Goal: Communication & Community: Answer question/provide support

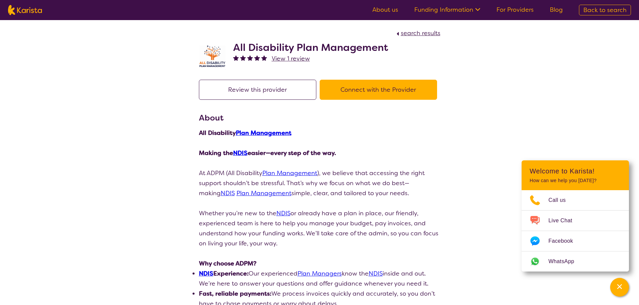
scroll to position [335, 0]
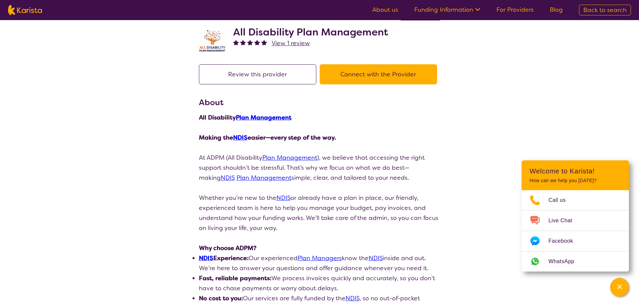
scroll to position [0, 0]
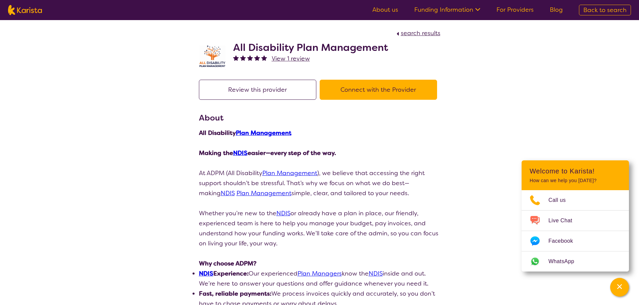
drag, startPoint x: 413, startPoint y: 33, endPoint x: 372, endPoint y: 40, distance: 41.6
click at [413, 33] on span "search results" at bounding box center [421, 33] width 40 height 8
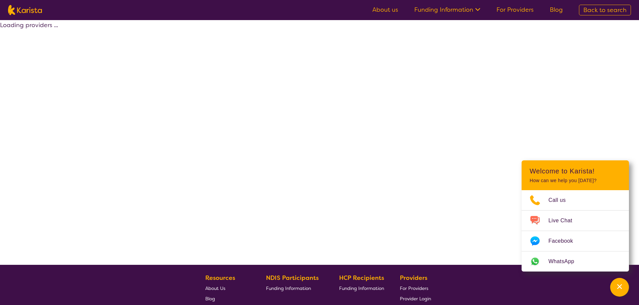
select select "by_score"
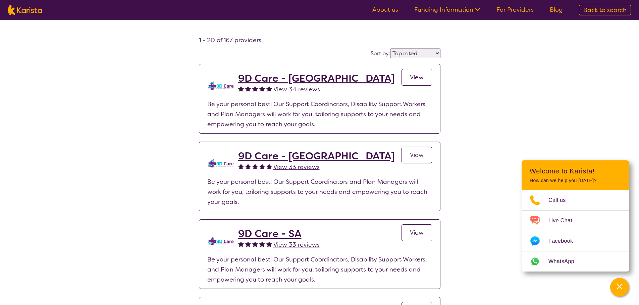
click at [525, 11] on link "For Providers" at bounding box center [514, 10] width 37 height 8
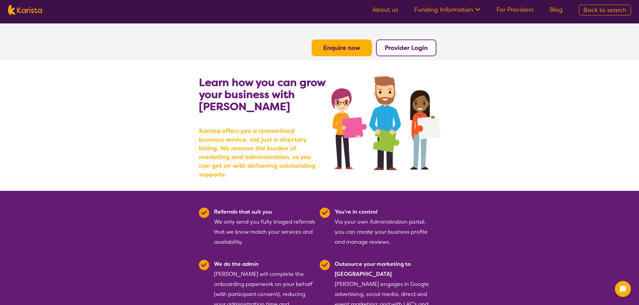
click at [388, 55] on button "Provider Login" at bounding box center [406, 48] width 60 height 17
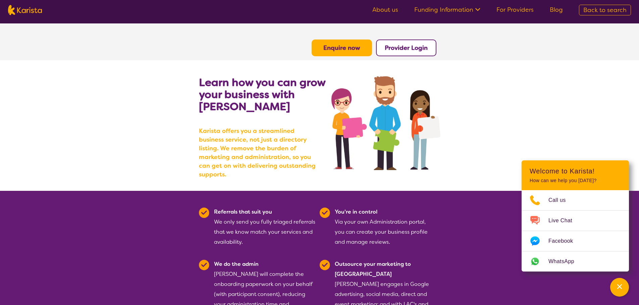
click at [400, 50] on b "Provider Login" at bounding box center [406, 48] width 43 height 8
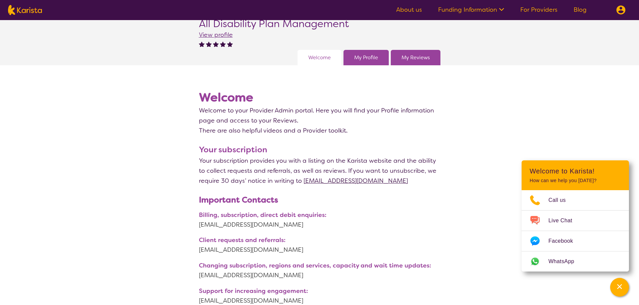
scroll to position [67, 0]
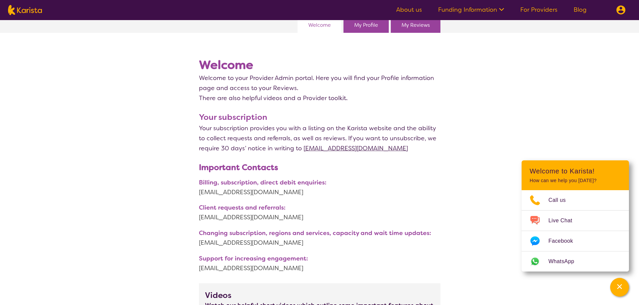
click at [414, 27] on link "My Reviews" at bounding box center [415, 25] width 28 height 10
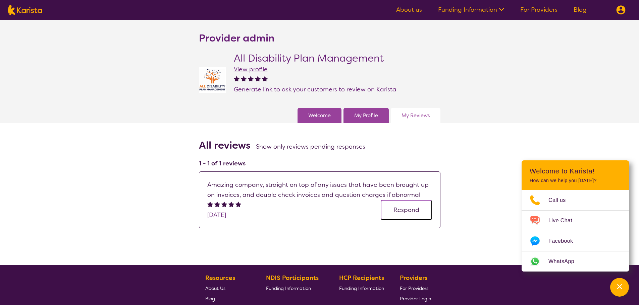
scroll to position [67, 0]
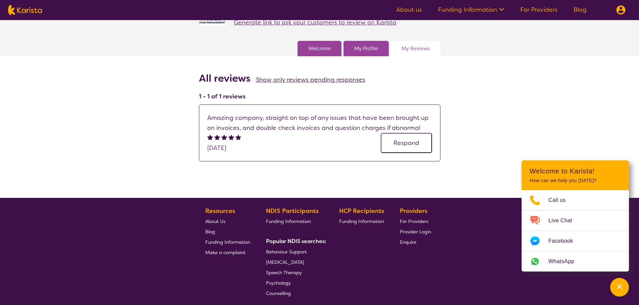
click at [396, 146] on button "Respond" at bounding box center [406, 143] width 51 height 20
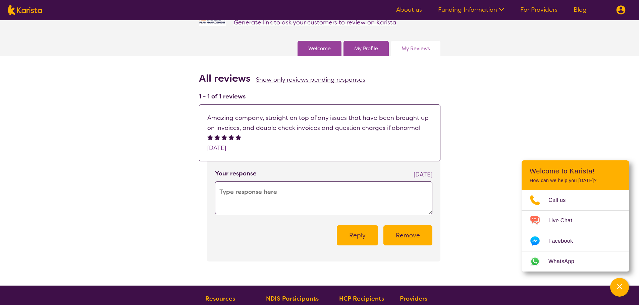
click at [245, 199] on textarea at bounding box center [323, 198] width 217 height 33
paste textarea "Thank you so much for your kind words! We take great pride in being thorough an…"
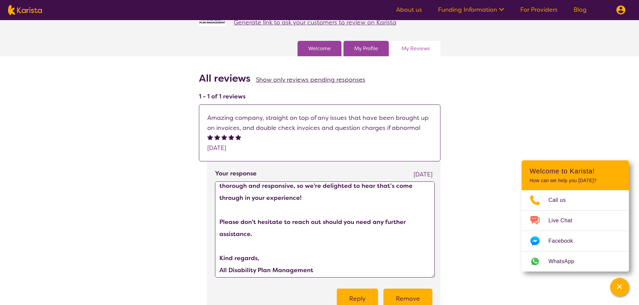
scroll to position [7, 0]
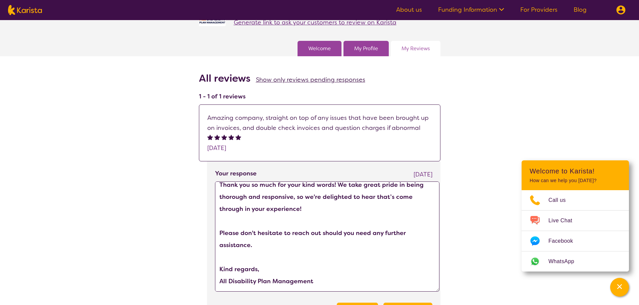
drag, startPoint x: 431, startPoint y: 214, endPoint x: 438, endPoint y: 291, distance: 77.8
click at [438, 291] on textarea "Thank you so much for your kind words! We take great pride in being thorough an…" at bounding box center [327, 237] width 224 height 110
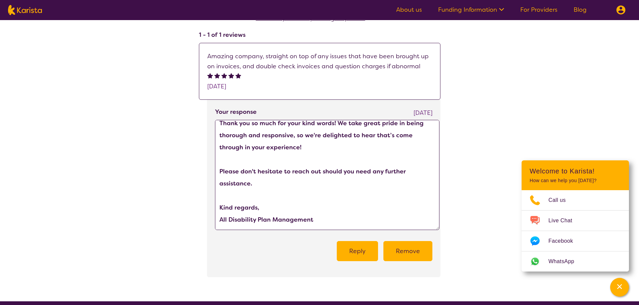
scroll to position [134, 0]
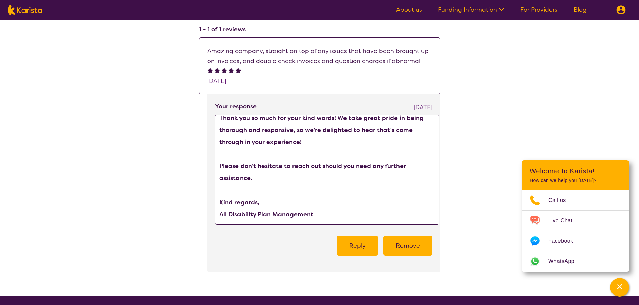
type textarea "Thank you so much for your kind words! We take great pride in being thorough an…"
click at [357, 247] on button "Reply" at bounding box center [357, 246] width 41 height 20
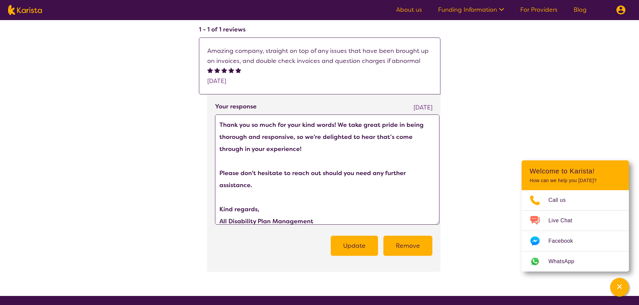
scroll to position [0, 0]
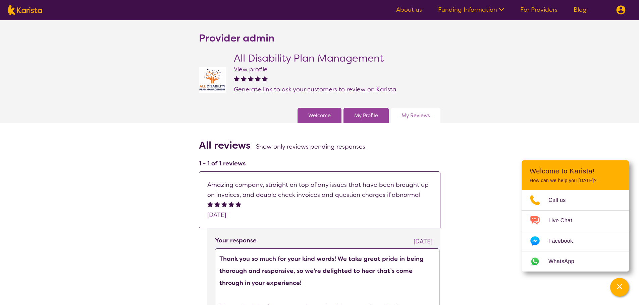
click at [258, 69] on span "View profile" at bounding box center [251, 69] width 34 height 8
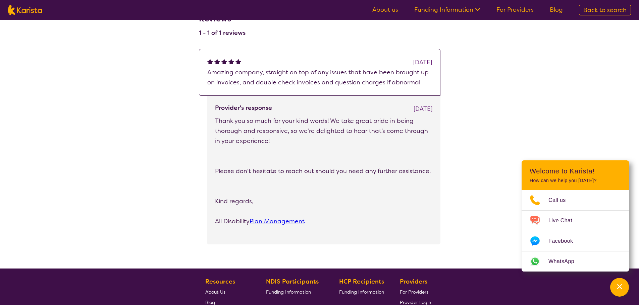
scroll to position [469, 0]
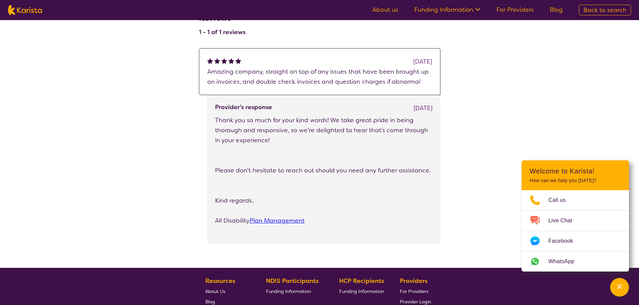
click at [283, 219] on link "Plan Management" at bounding box center [276, 221] width 55 height 8
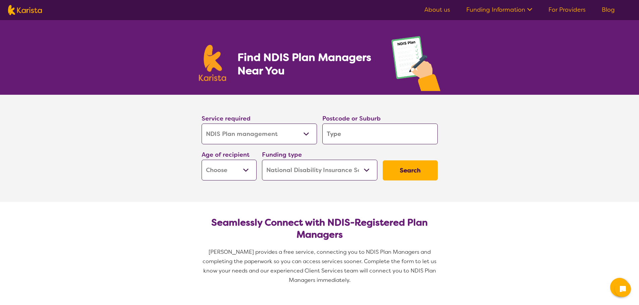
select select "NDIS Plan management"
select select "NDIS"
select select "NDIS Plan management"
select select "NDIS"
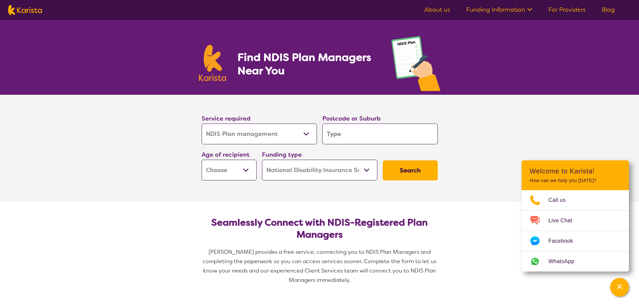
click at [567, 5] on ul "About us Funding Information NDIS - National Disability Insurance Scheme HCP - …" at bounding box center [519, 10] width 207 height 11
click at [564, 9] on link "For Providers" at bounding box center [566, 10] width 37 height 8
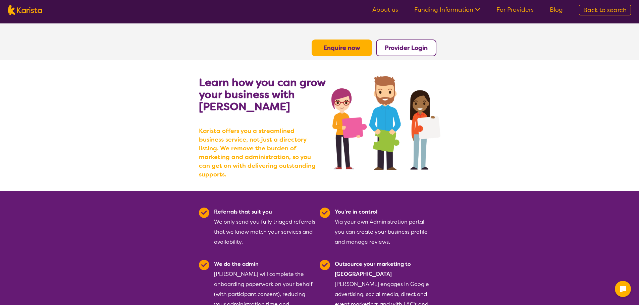
click at [410, 50] on b "Provider Login" at bounding box center [406, 48] width 43 height 8
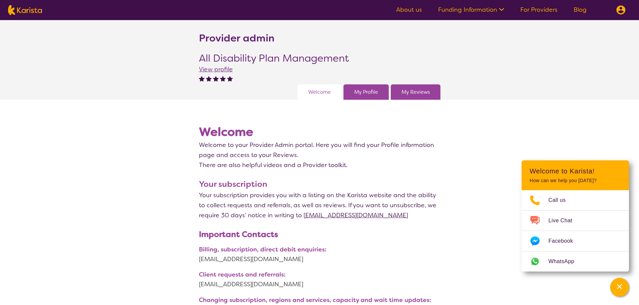
click at [427, 97] on link "My Reviews" at bounding box center [415, 92] width 28 height 10
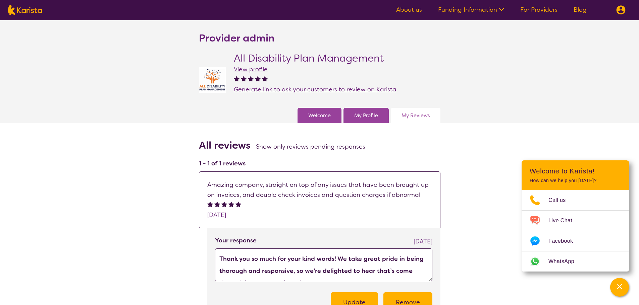
click at [252, 68] on span "View profile" at bounding box center [251, 69] width 34 height 8
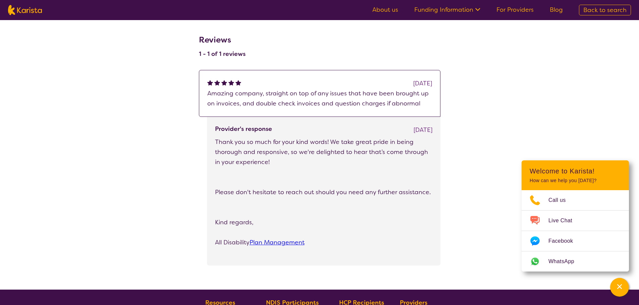
scroll to position [436, 0]
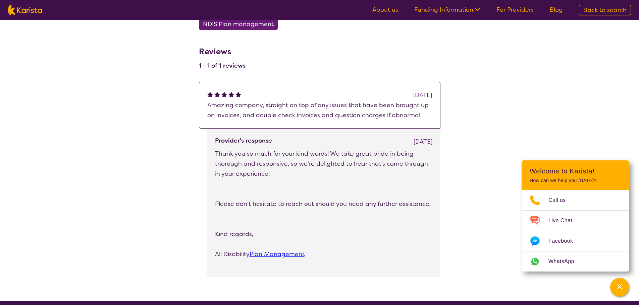
drag, startPoint x: 466, startPoint y: 143, endPoint x: 471, endPoint y: 138, distance: 6.9
